Goal: Check status: Check status

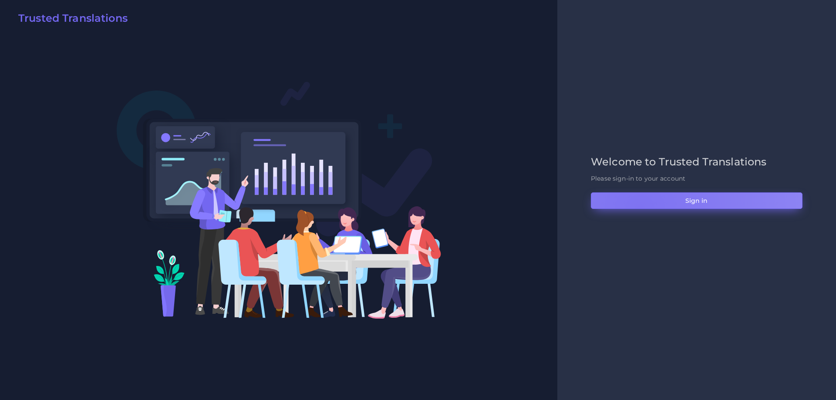
click at [640, 209] on button "Sign in" at bounding box center [697, 200] width 212 height 17
click at [642, 207] on button "Sign in" at bounding box center [697, 200] width 212 height 17
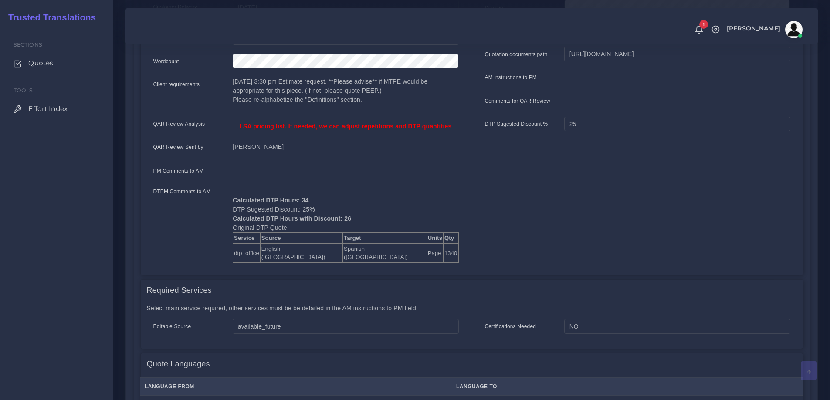
scroll to position [261, 0]
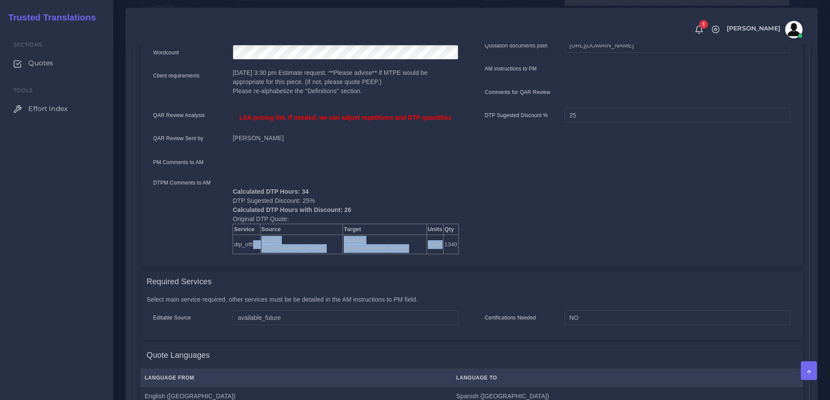
drag, startPoint x: 254, startPoint y: 231, endPoint x: 344, endPoint y: 231, distance: 90.1
click at [344, 235] on tr "dtp_office English (US) Spanish (US) Page 1340" at bounding box center [345, 244] width 225 height 19
click at [443, 235] on td "1340" at bounding box center [450, 244] width 15 height 19
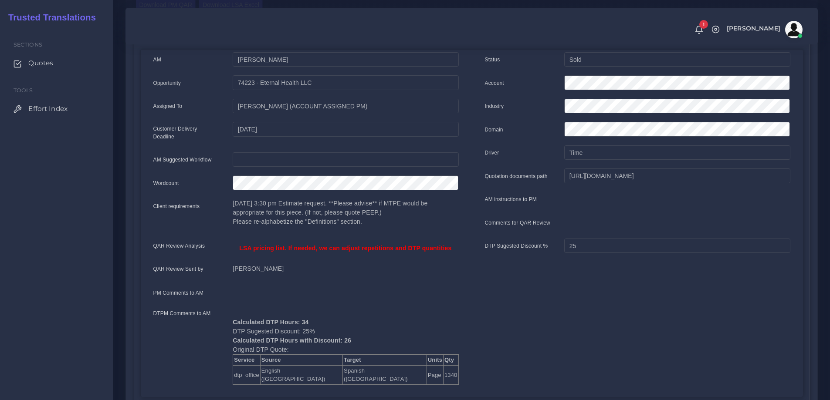
scroll to position [174, 0]
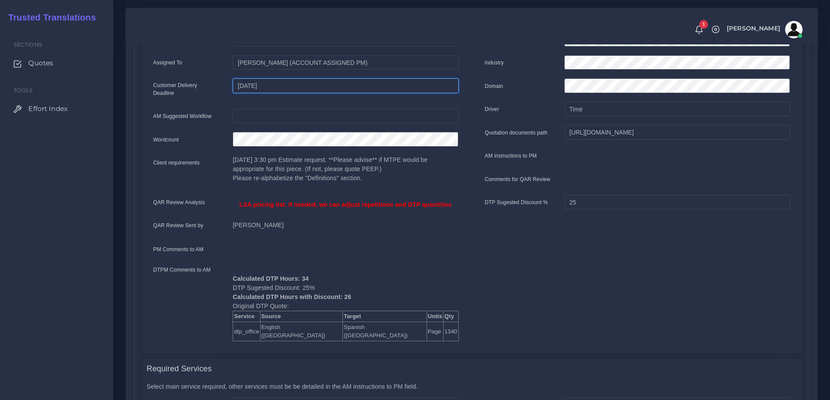
click at [246, 86] on input "[DATE]" at bounding box center [346, 85] width 226 height 15
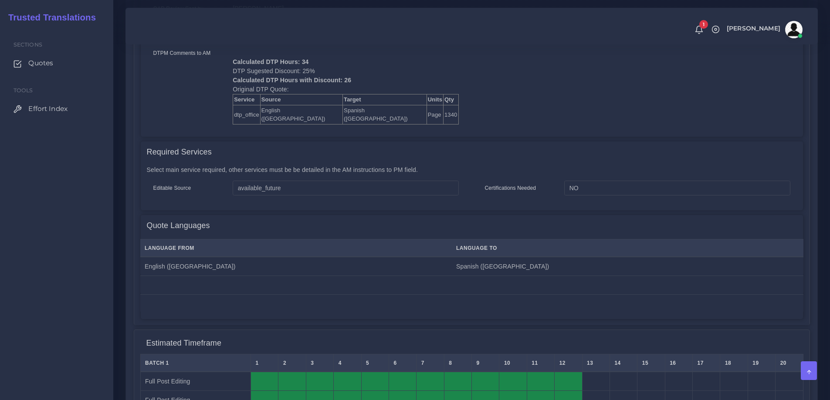
scroll to position [254, 0]
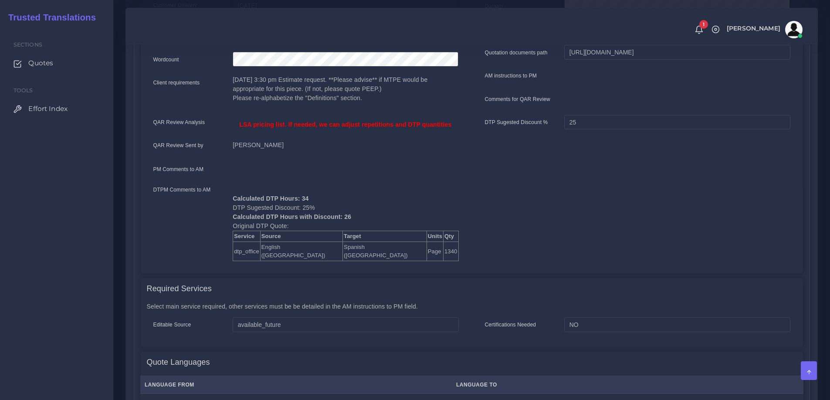
click at [708, 27] on span "1" at bounding box center [703, 24] width 9 height 9
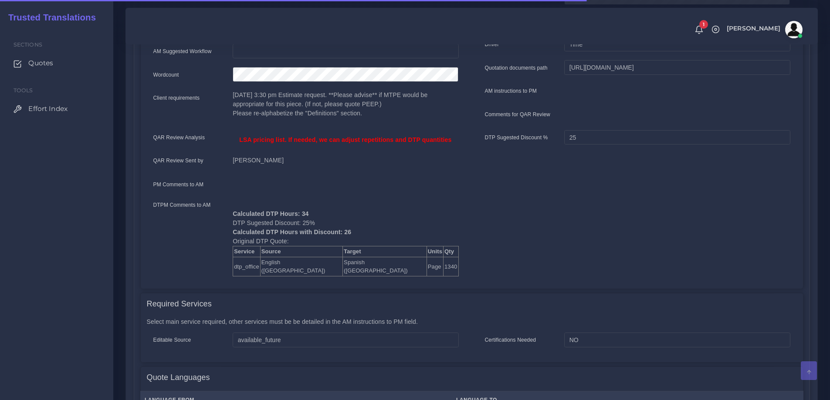
scroll to position [261, 0]
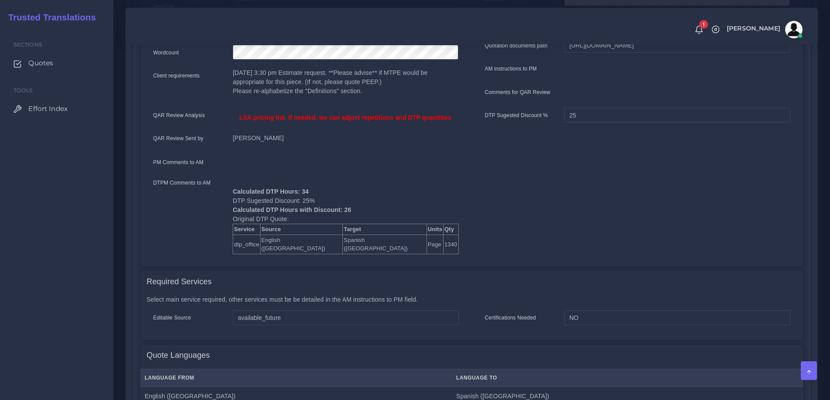
click at [443, 235] on td "1340" at bounding box center [450, 244] width 15 height 19
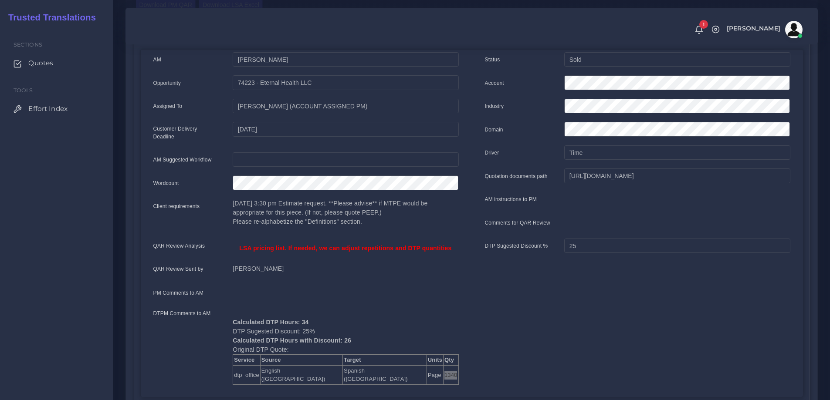
scroll to position [174, 0]
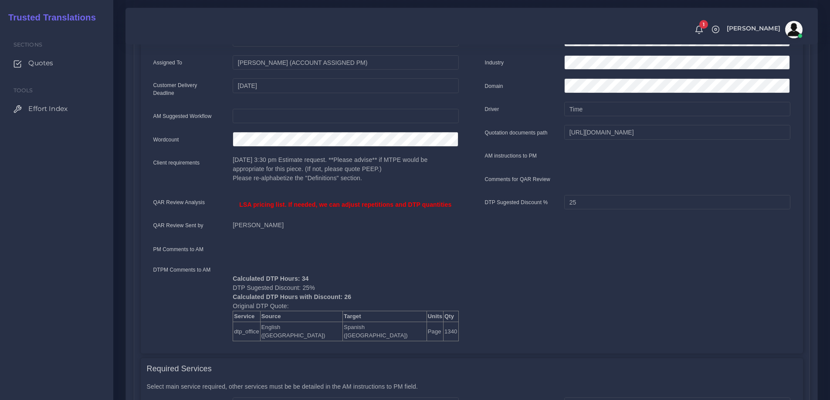
click at [247, 322] on td "dtp_office" at bounding box center [246, 331] width 27 height 19
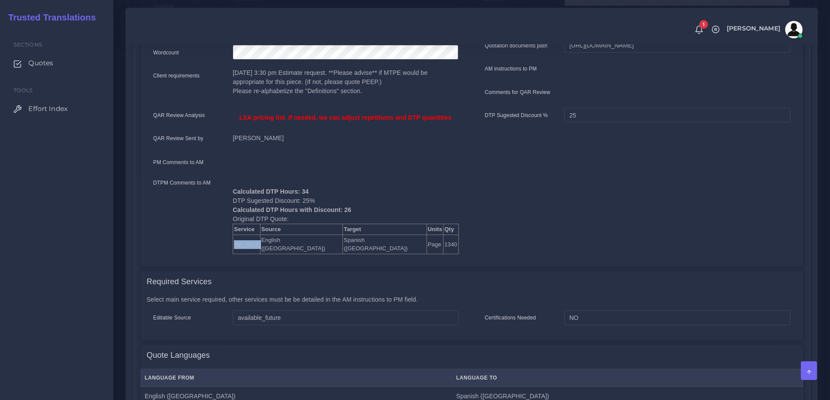
scroll to position [305, 0]
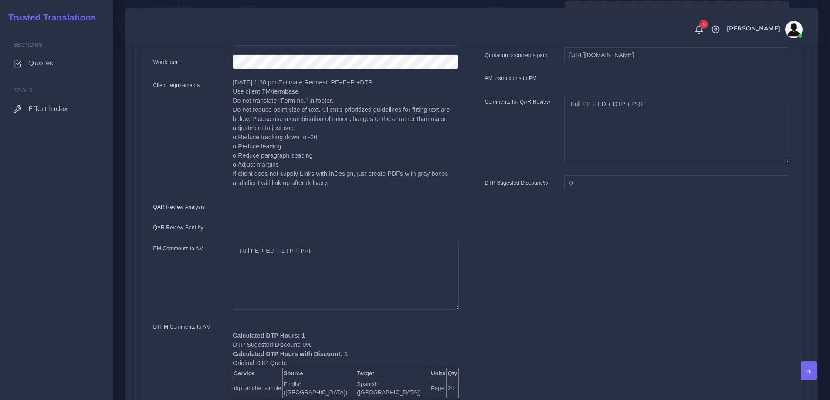
scroll to position [348, 0]
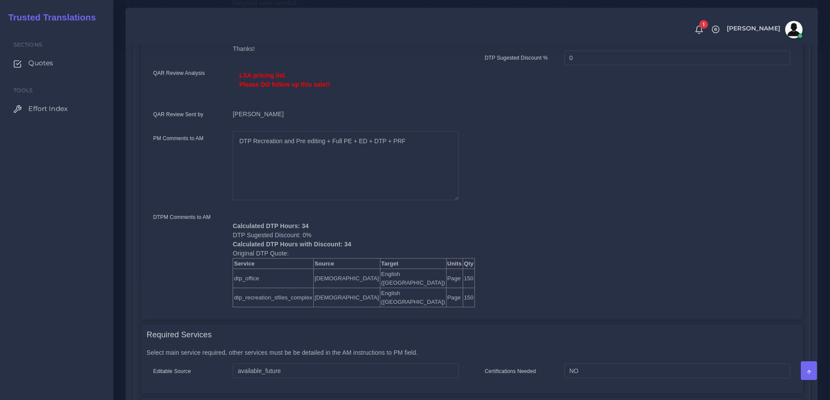
scroll to position [392, 0]
